Goal: Task Accomplishment & Management: Manage account settings

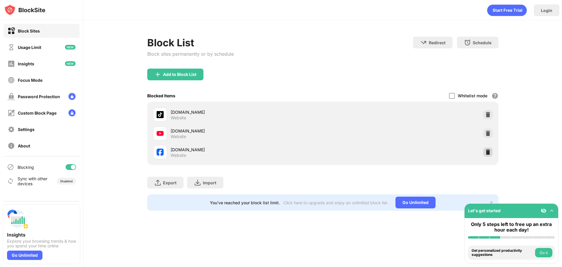
click at [487, 151] on img at bounding box center [488, 152] width 6 height 6
